Goal: Find specific page/section: Find specific page/section

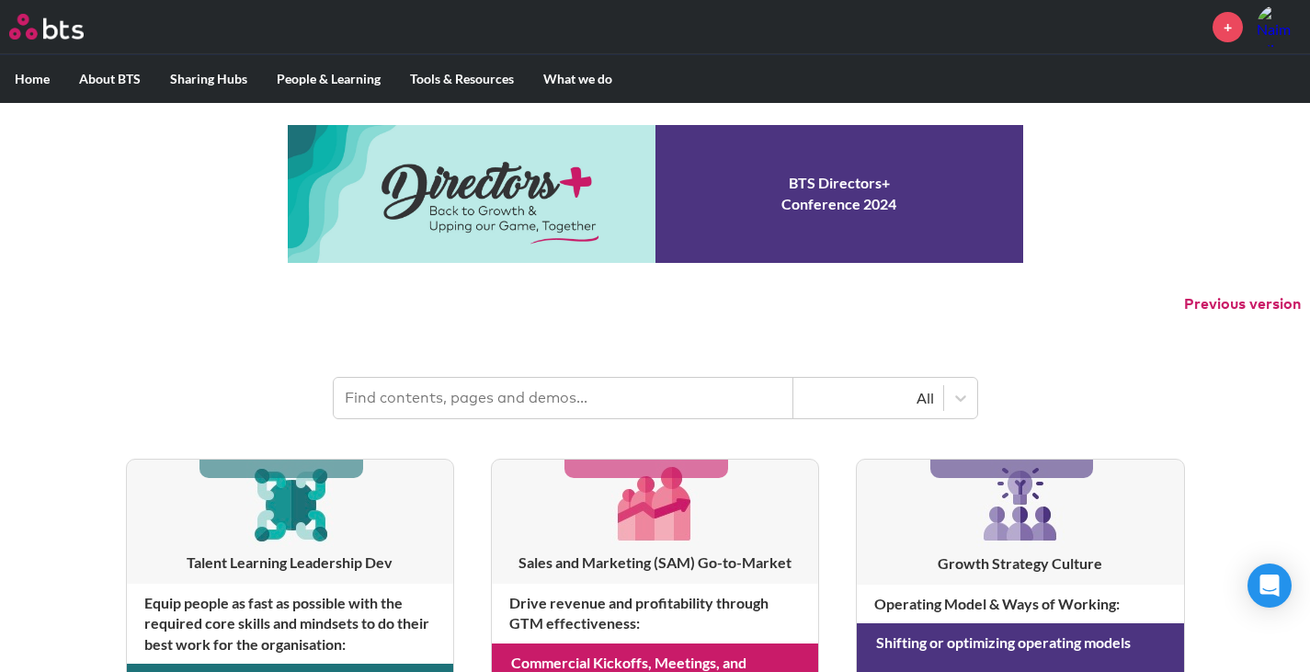
click at [596, 392] on input "text" at bounding box center [564, 398] width 460 height 40
type input "simulation library"
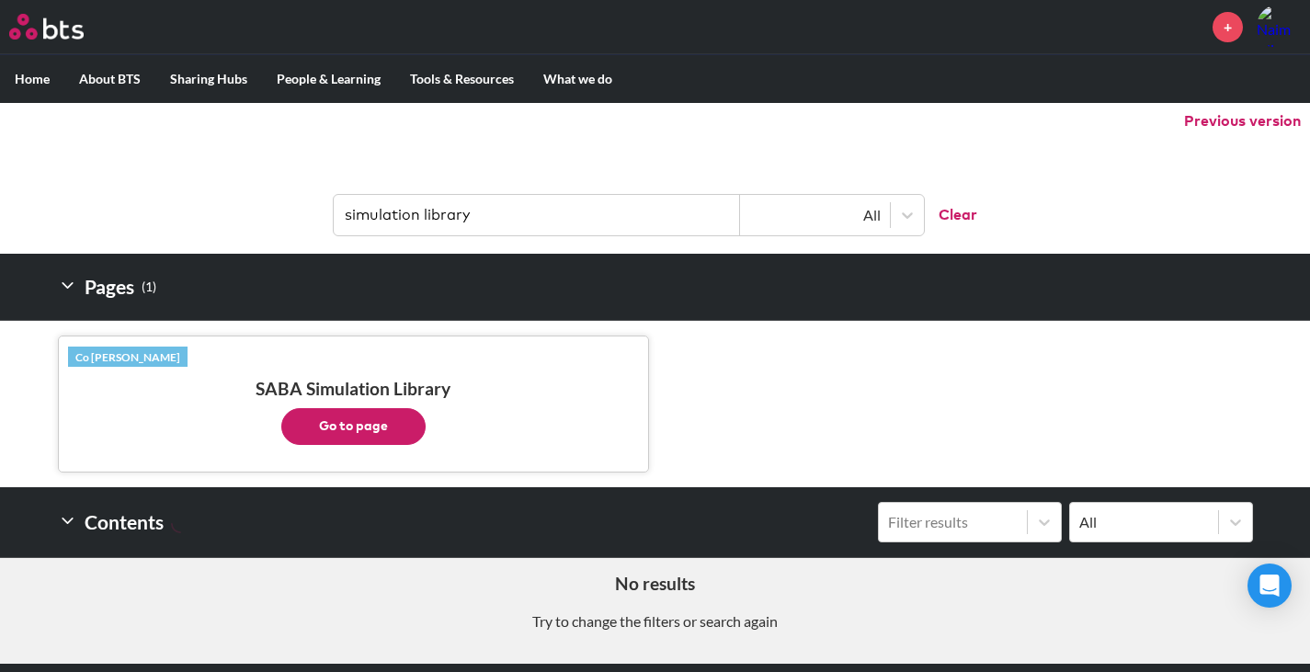
scroll to position [184, 0]
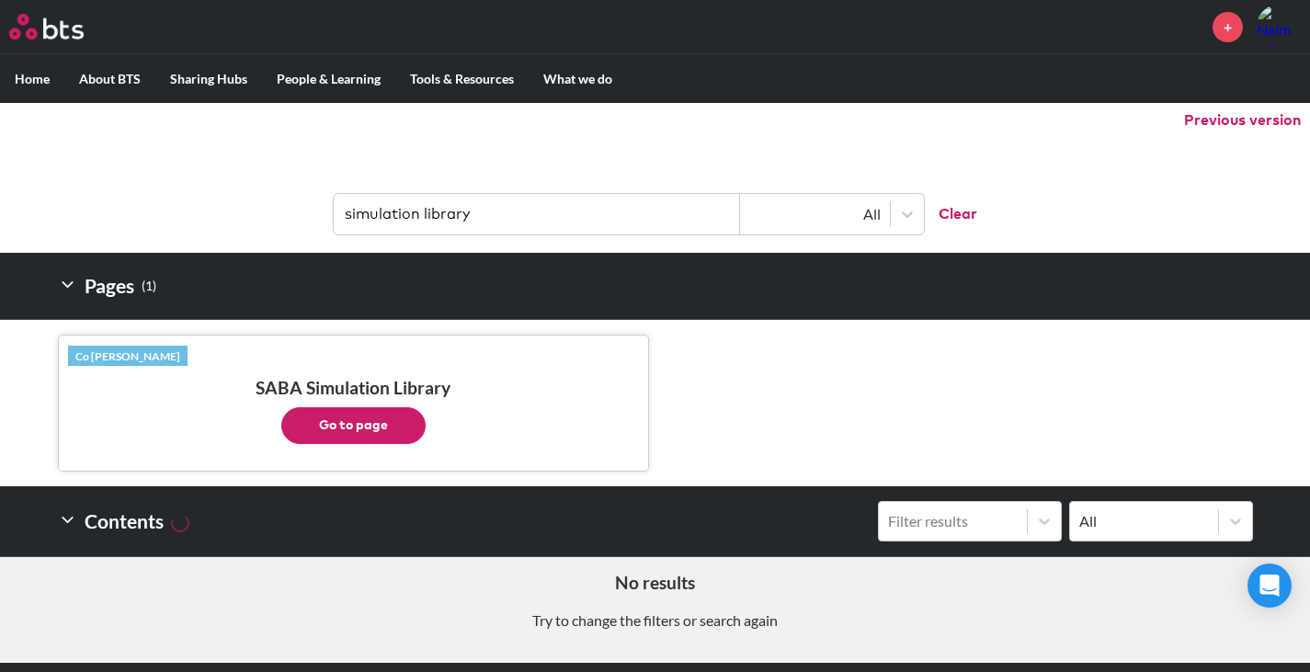
click at [416, 422] on button "Go to page" at bounding box center [353, 425] width 144 height 37
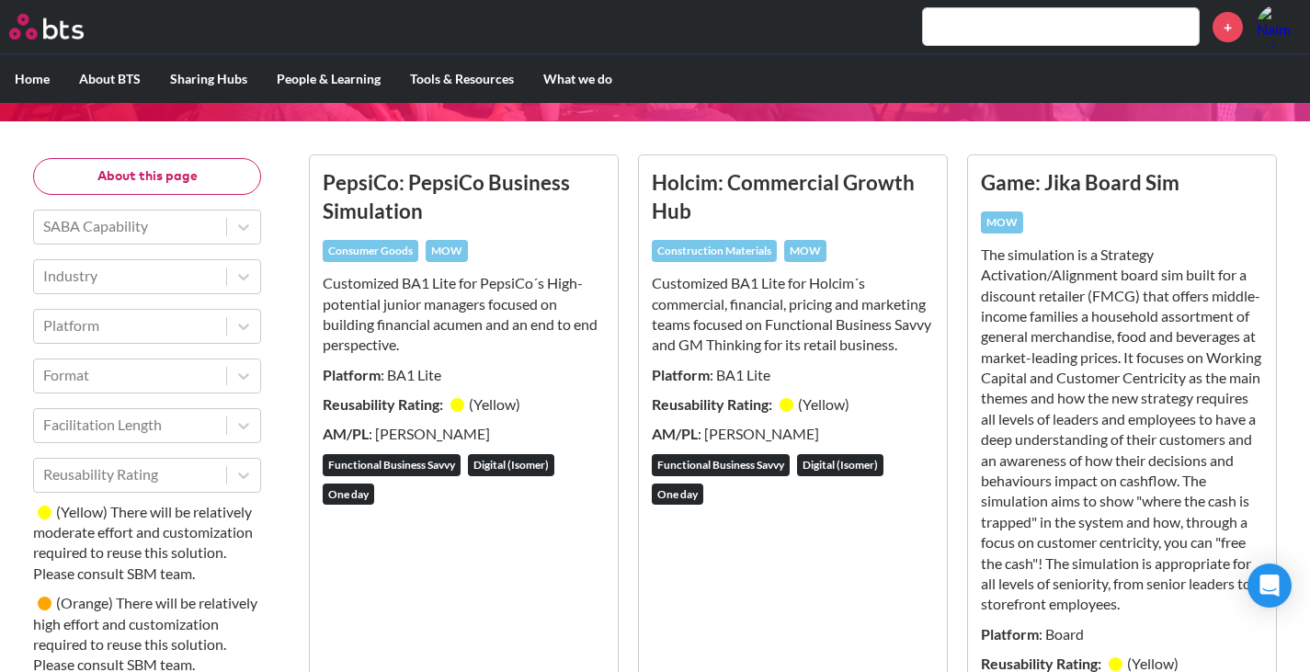
scroll to position [368, 0]
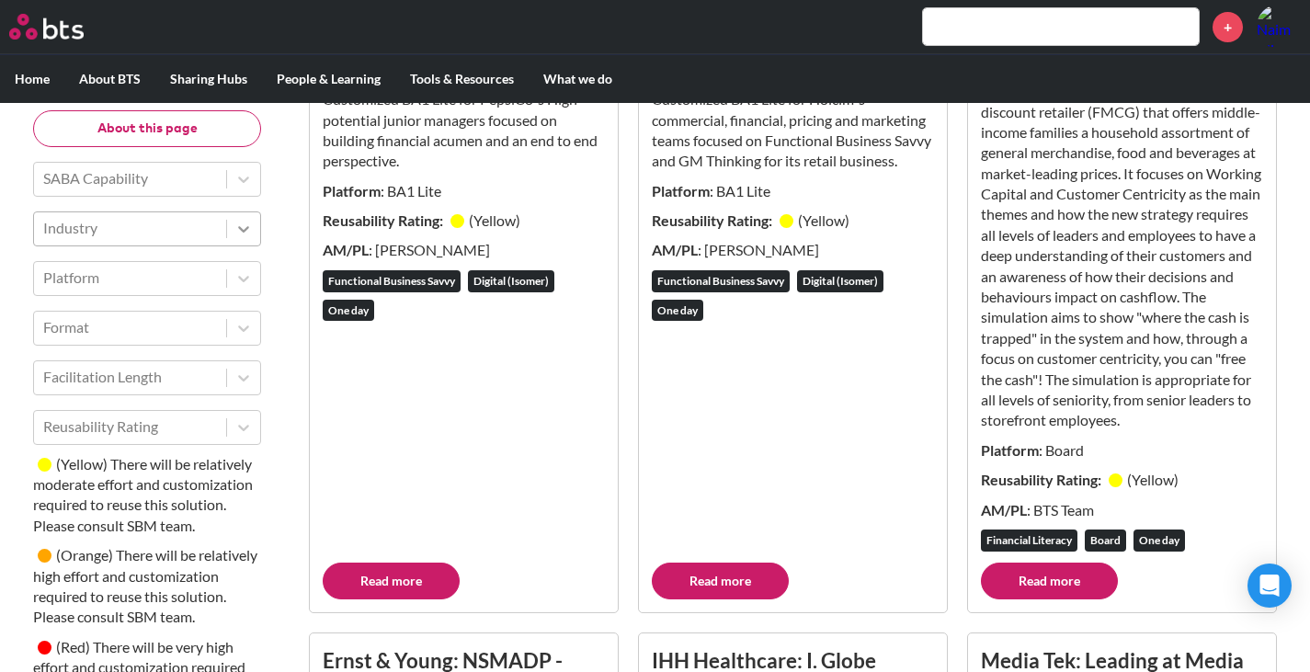
click at [231, 245] on div at bounding box center [243, 228] width 33 height 33
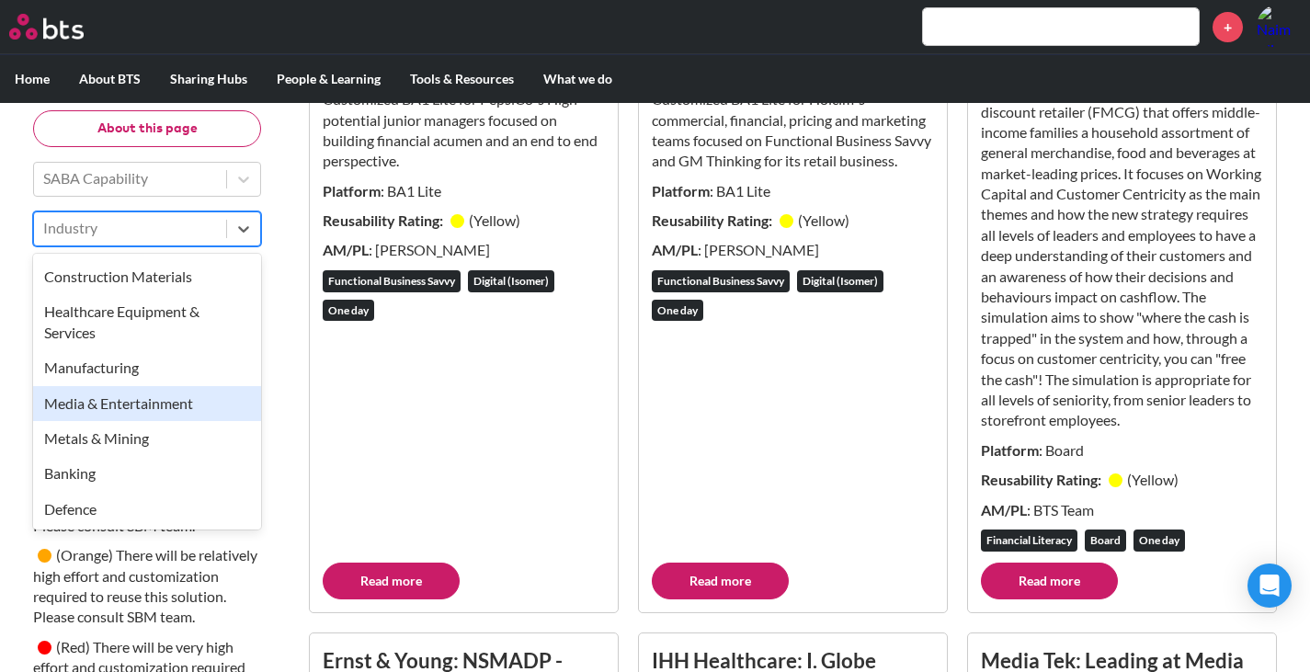
scroll to position [0, 0]
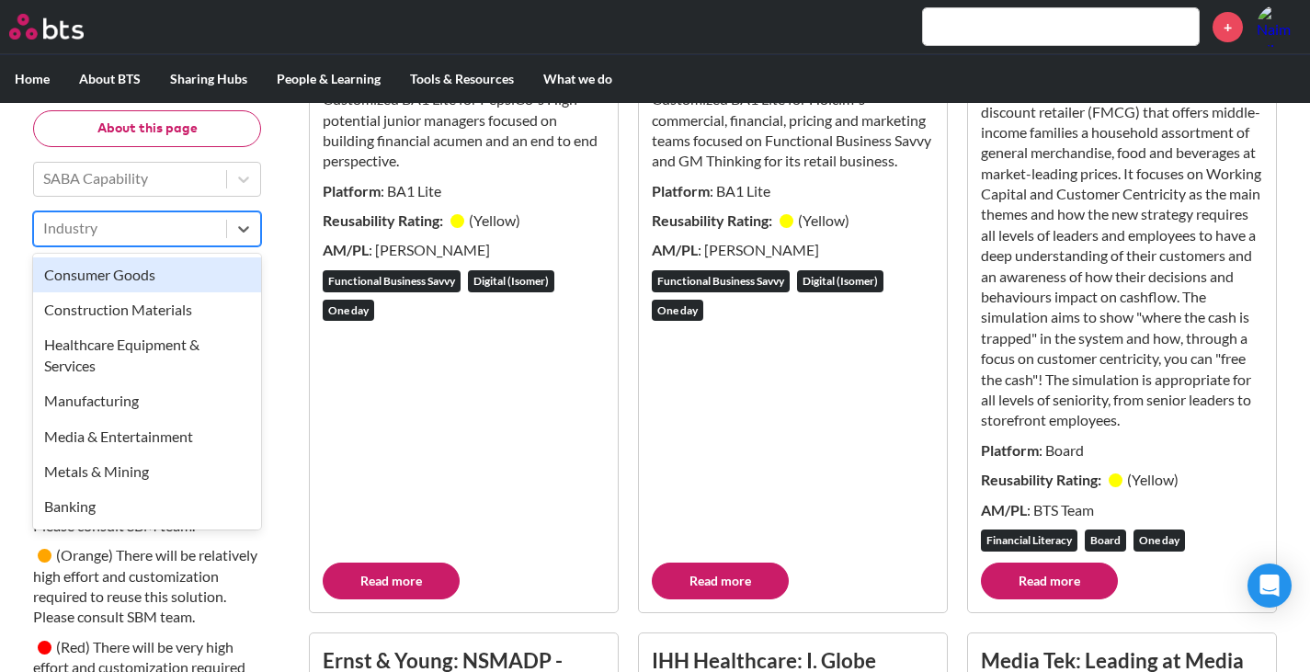
click at [149, 268] on div "Consumer Goods" at bounding box center [147, 274] width 228 height 35
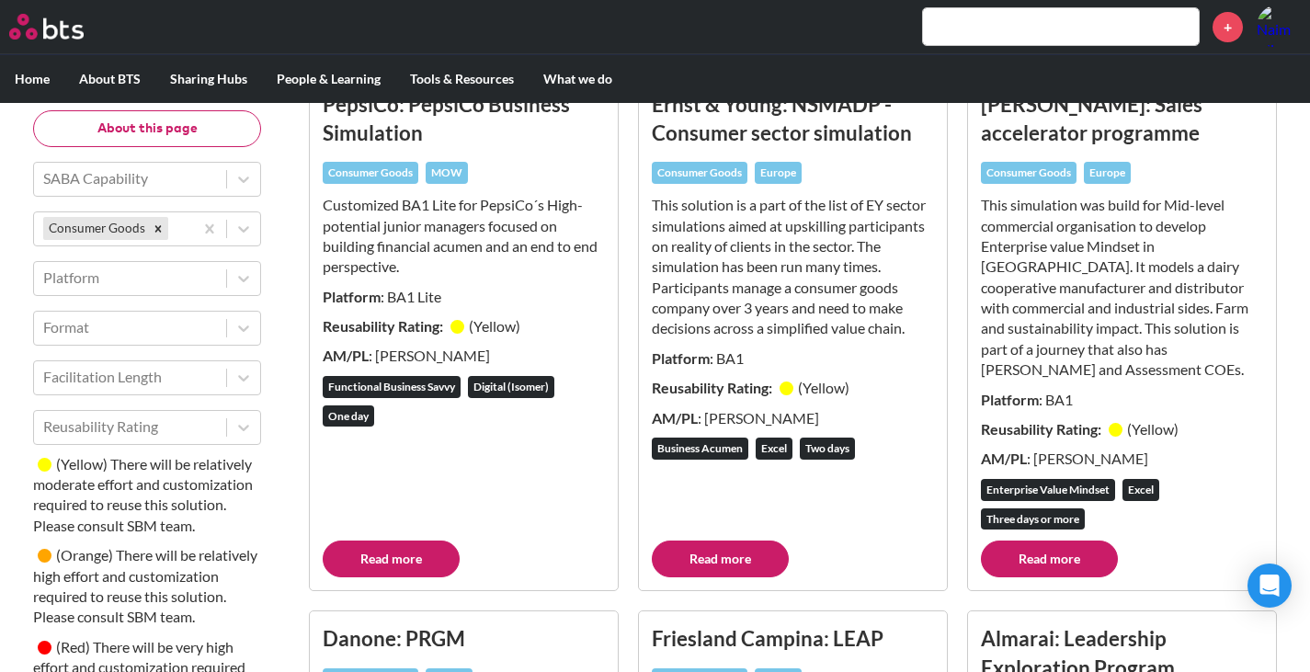
scroll to position [291, 0]
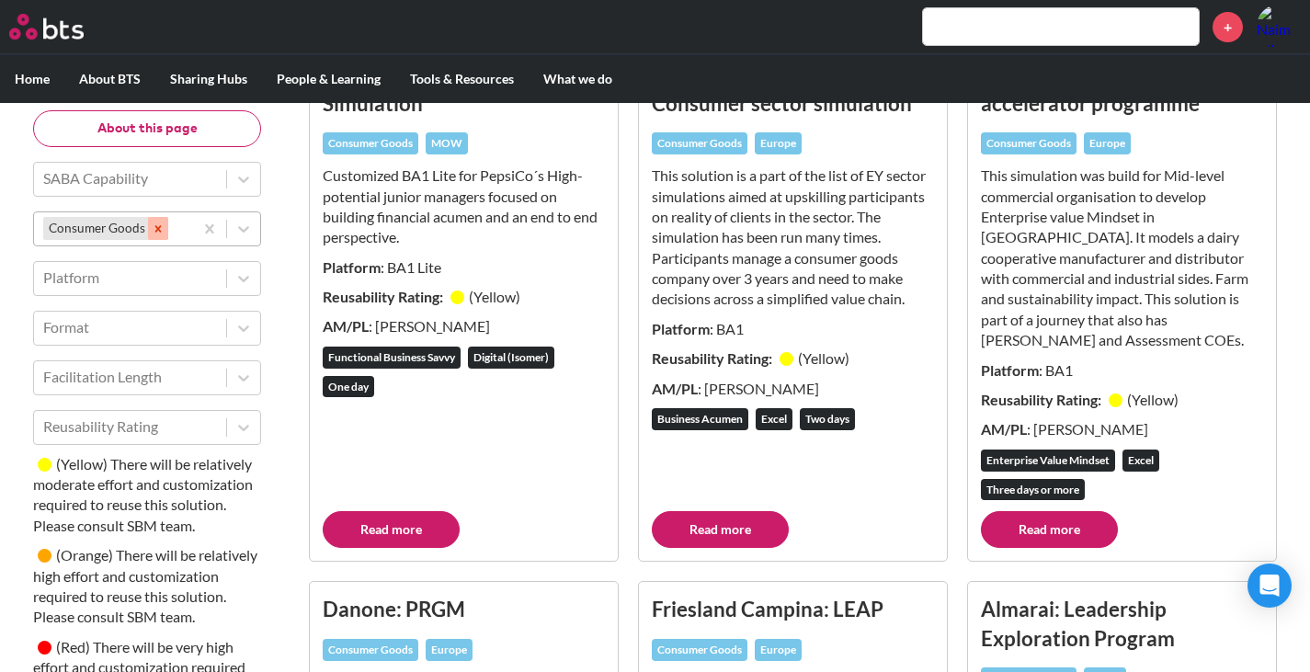
click at [156, 227] on icon "Remove Consumer Goods" at bounding box center [158, 228] width 6 height 6
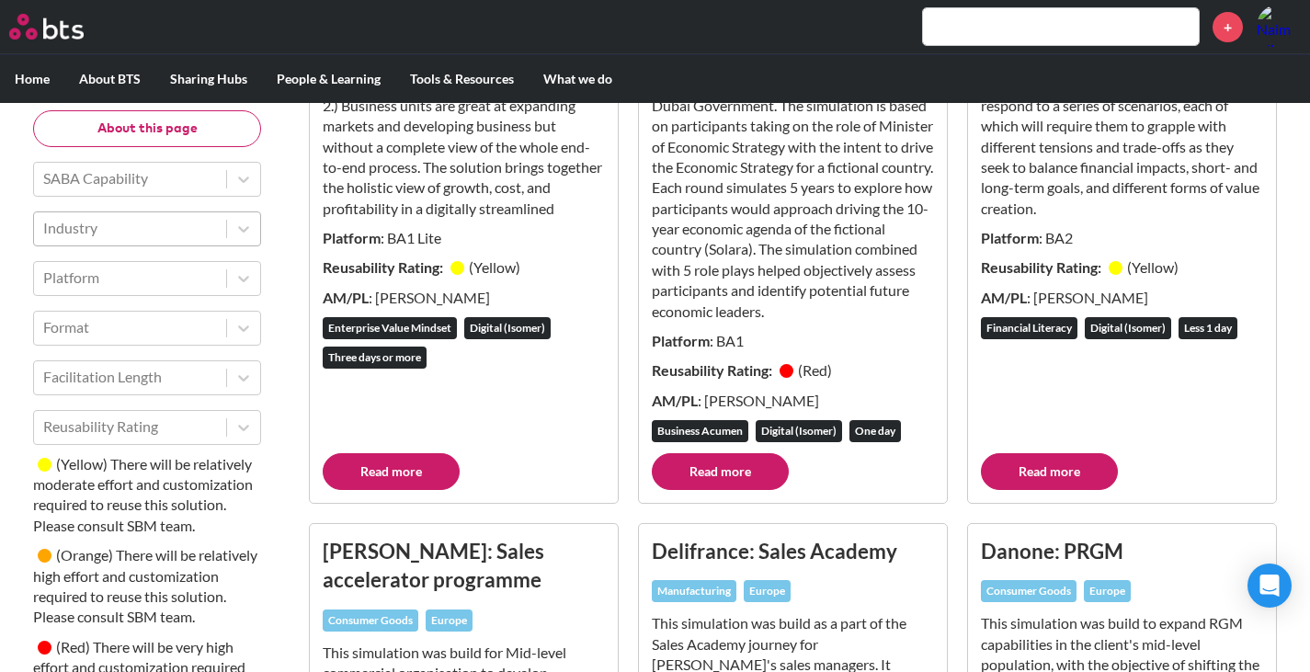
scroll to position [2738, 0]
